Goal: Task Accomplishment & Management: Complete application form

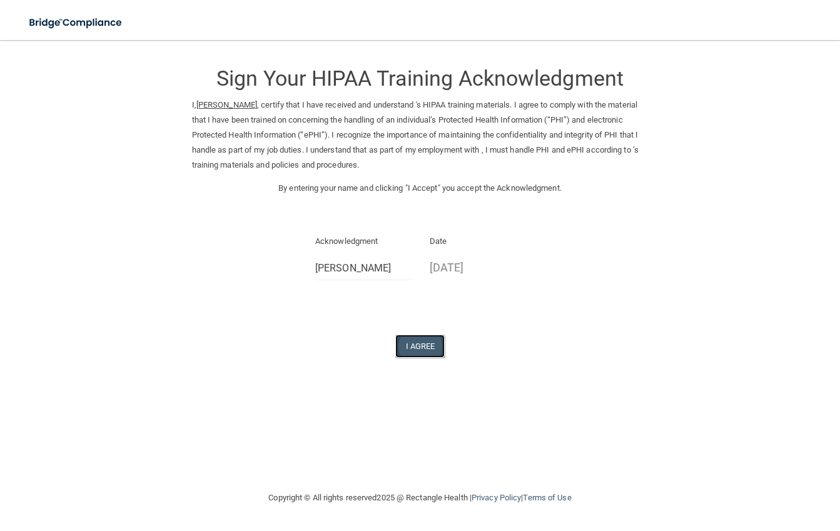
click at [436, 342] on button "I Agree" at bounding box center [420, 345] width 50 height 23
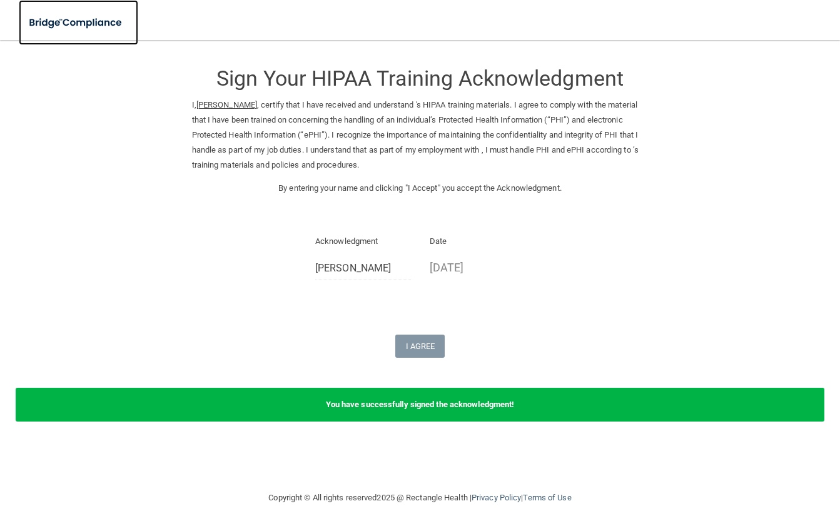
click at [62, 18] on img at bounding box center [76, 23] width 115 height 26
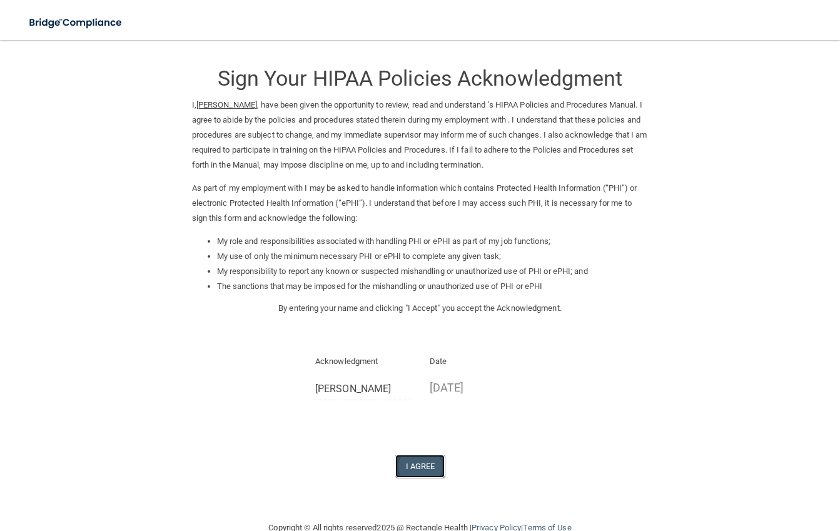
click at [414, 468] on button "I Agree" at bounding box center [420, 465] width 50 height 23
